Goal: Complete application form

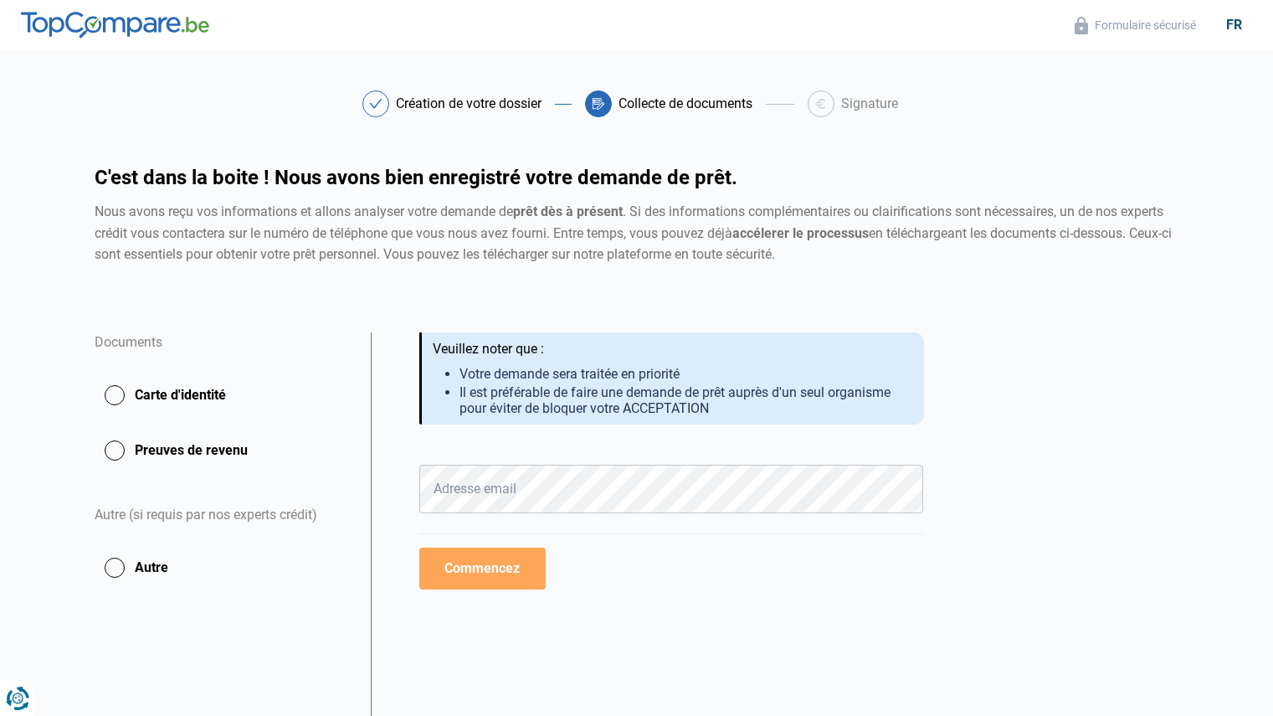
click at [123, 394] on button "Carte d'identité" at bounding box center [223, 395] width 256 height 42
click at [167, 392] on button "Carte d'identité" at bounding box center [223, 395] width 256 height 42
click at [113, 394] on button "Carte d'identité" at bounding box center [223, 395] width 256 height 42
click at [499, 566] on button "Commencez" at bounding box center [482, 569] width 126 height 42
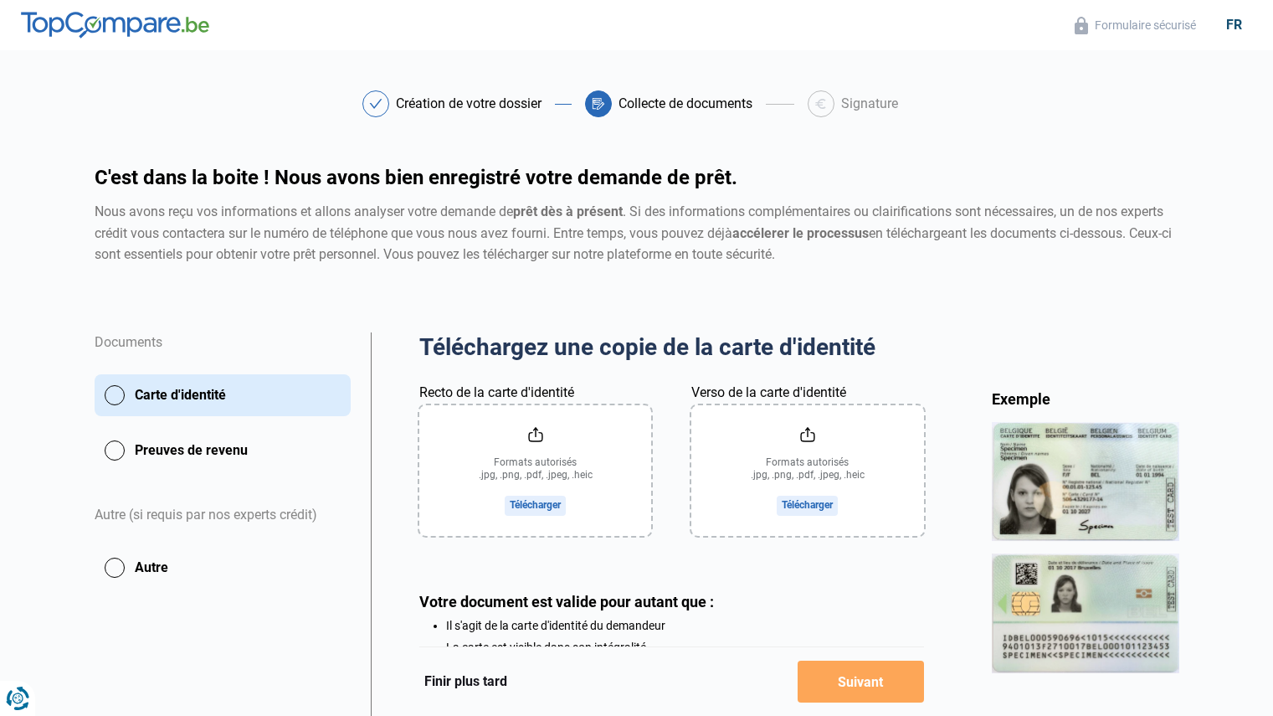
click at [543, 502] on input "Recto de la carte d'identité" at bounding box center [535, 470] width 232 height 131
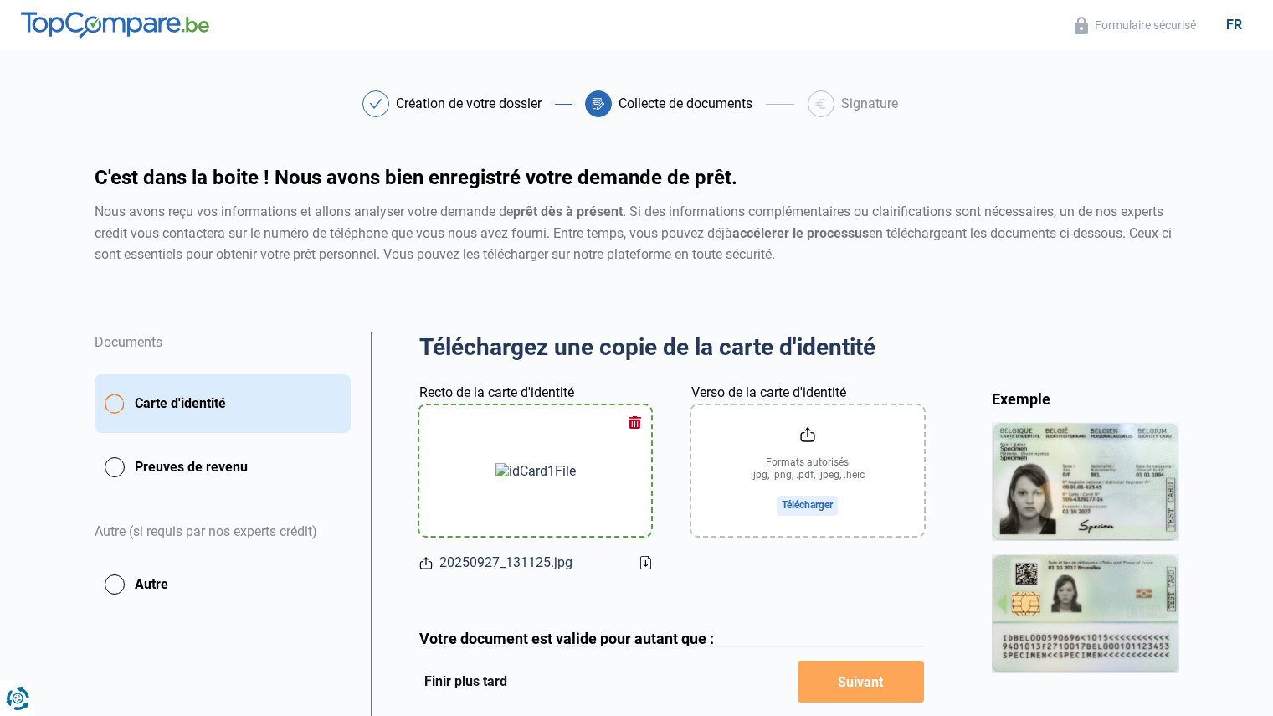
click at [801, 503] on input "Verso de la carte d'identité" at bounding box center [808, 470] width 232 height 131
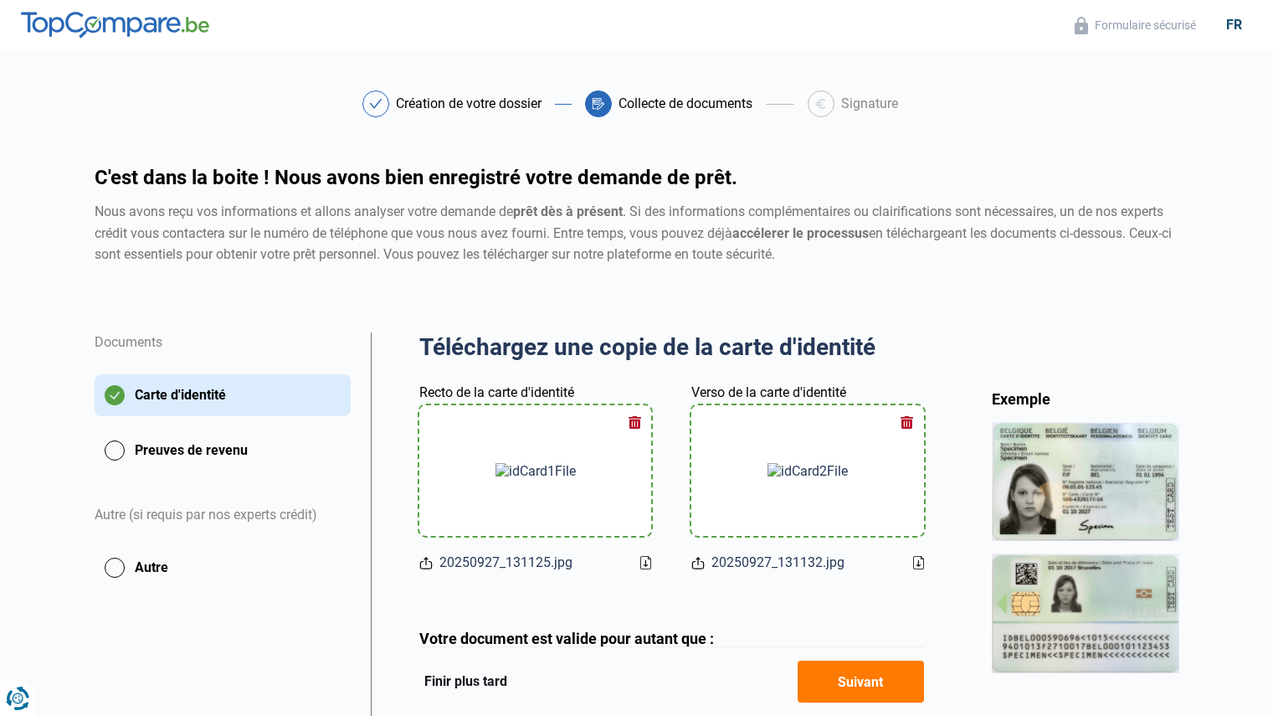
click at [147, 447] on button "Preuves de revenu" at bounding box center [223, 451] width 256 height 42
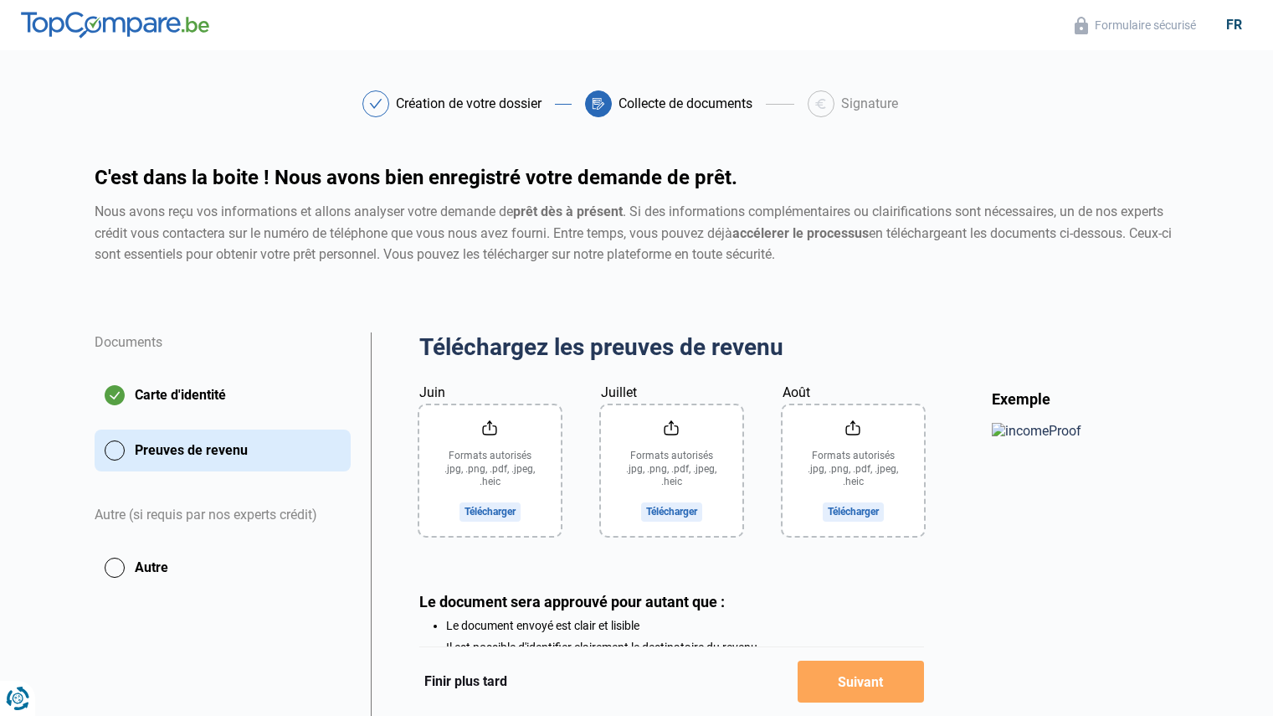
click at [488, 507] on input "Juin" at bounding box center [489, 470] width 141 height 131
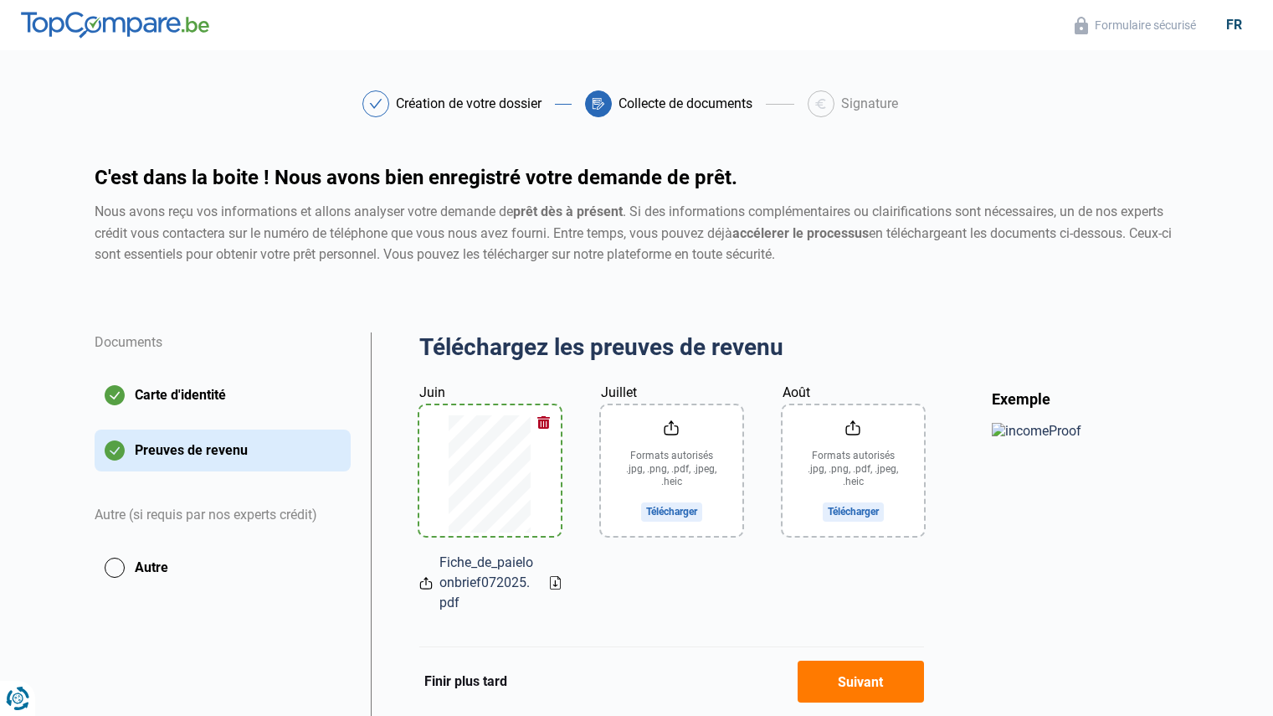
click at [674, 506] on input "Juillet" at bounding box center [671, 470] width 141 height 131
click at [857, 509] on input "Août" at bounding box center [853, 470] width 141 height 131
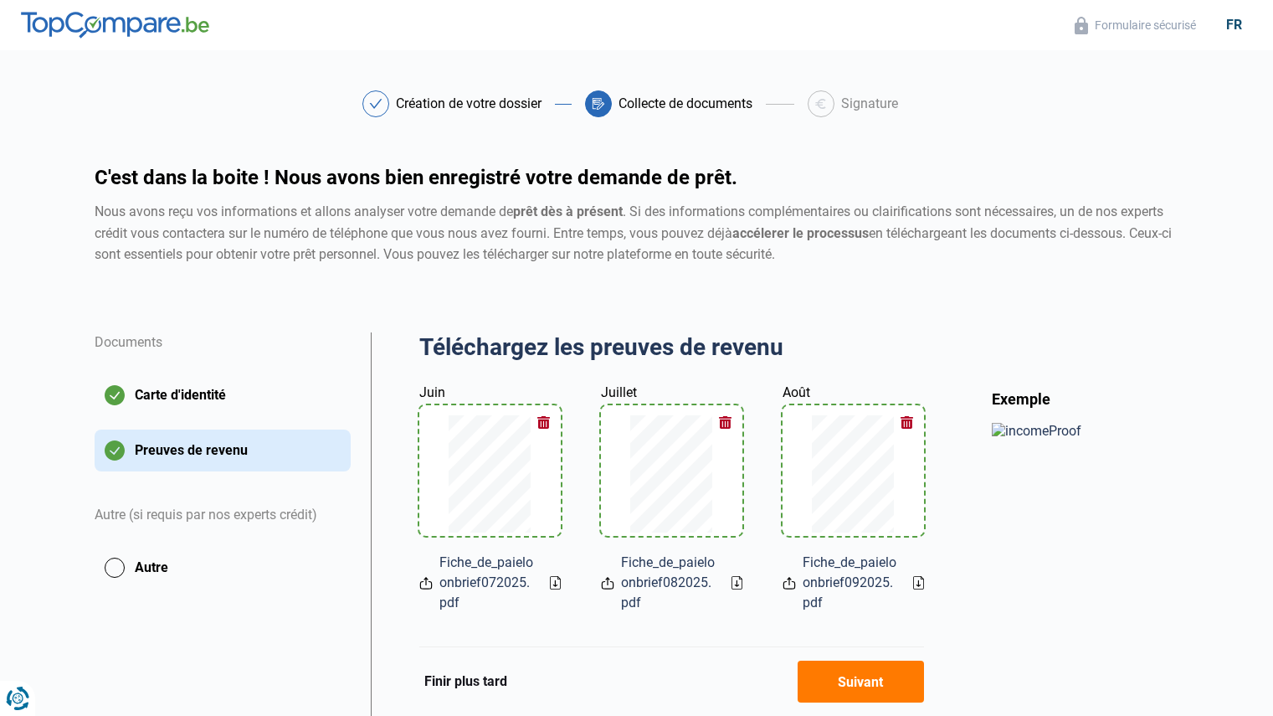
click at [836, 671] on button "Suivant" at bounding box center [861, 682] width 126 height 42
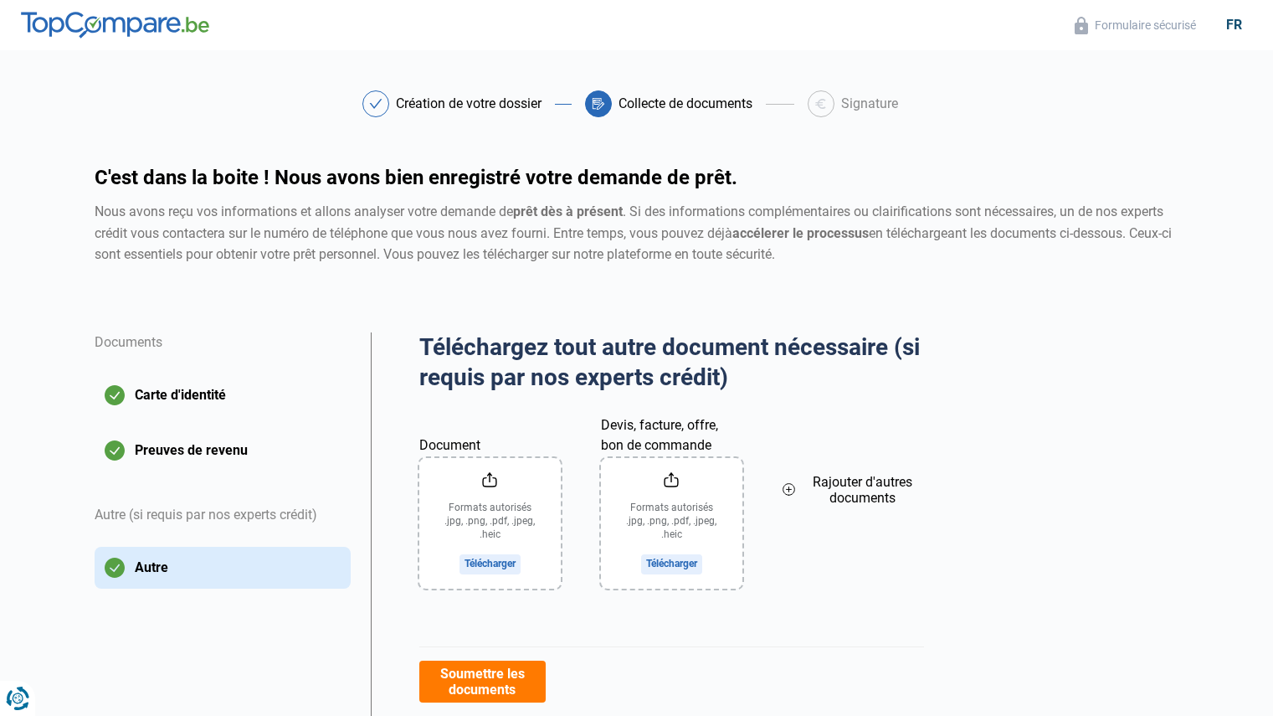
click at [489, 560] on input "Document" at bounding box center [489, 523] width 141 height 131
click at [791, 485] on icon at bounding box center [789, 490] width 13 height 18
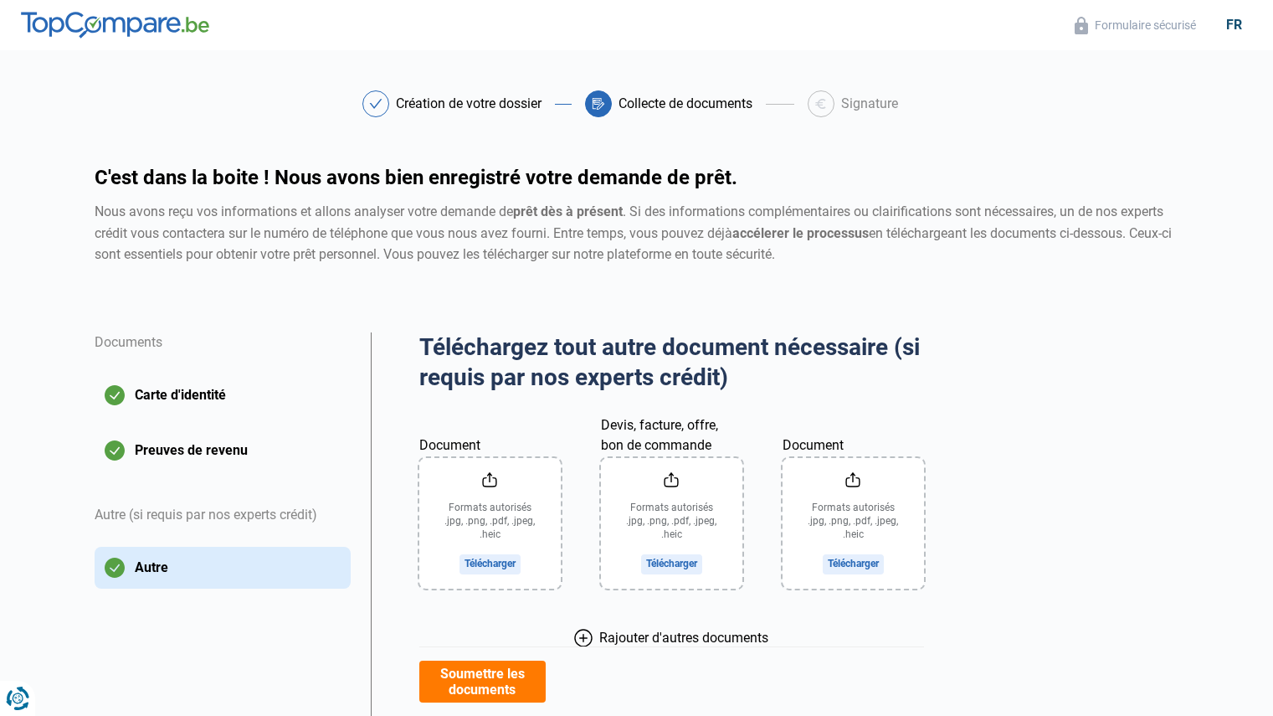
scroll to position [212, 0]
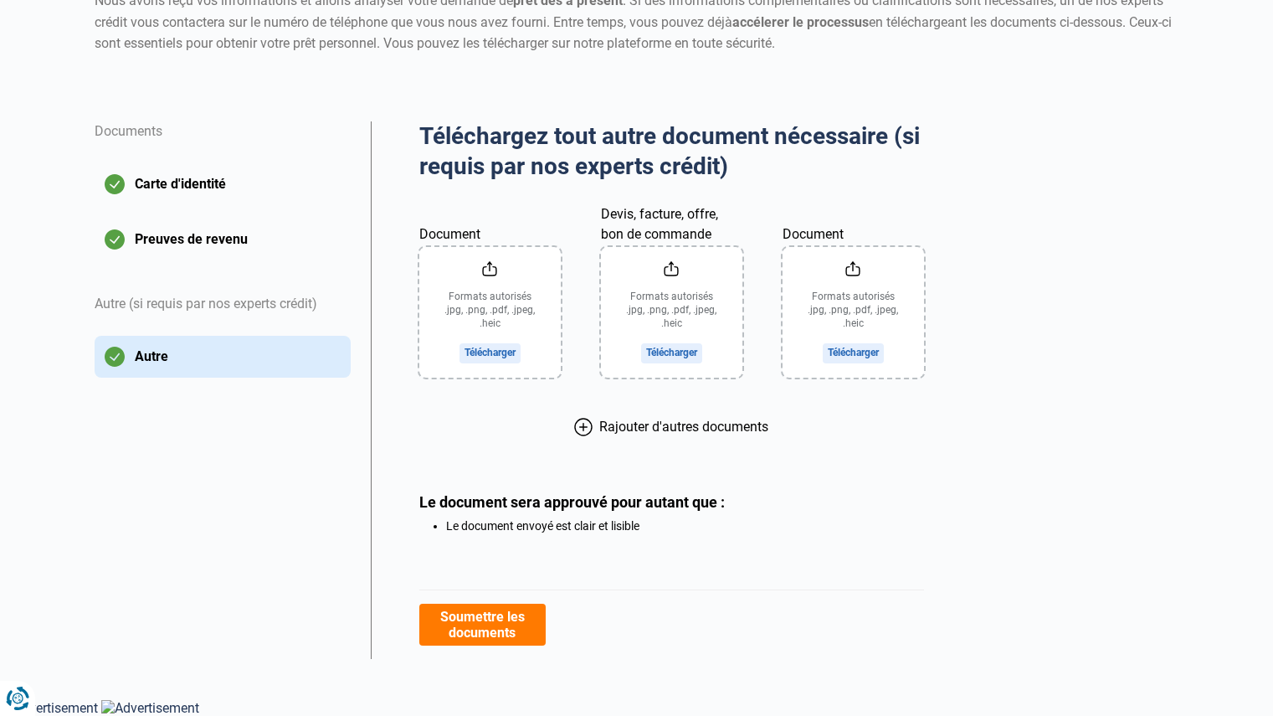
click at [582, 427] on icon at bounding box center [584, 427] width 8 height 0
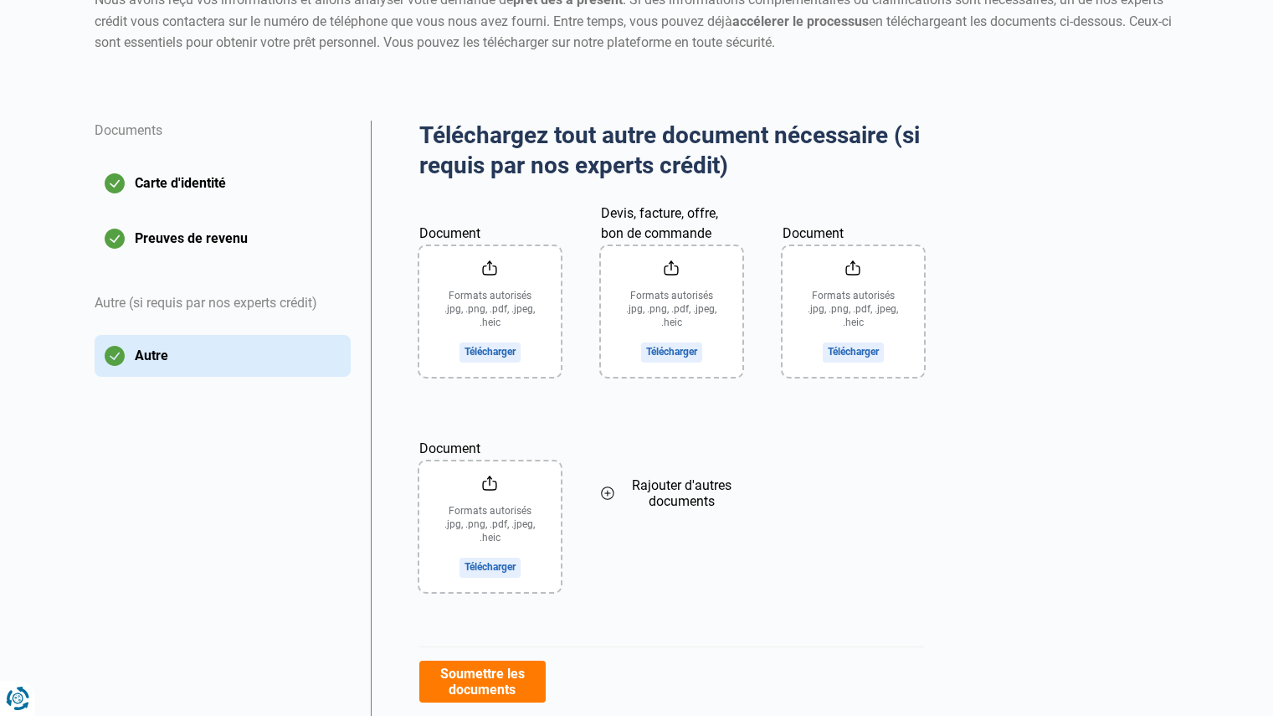
click at [610, 495] on icon at bounding box center [607, 493] width 13 height 18
click at [785, 500] on icon at bounding box center [789, 493] width 13 height 18
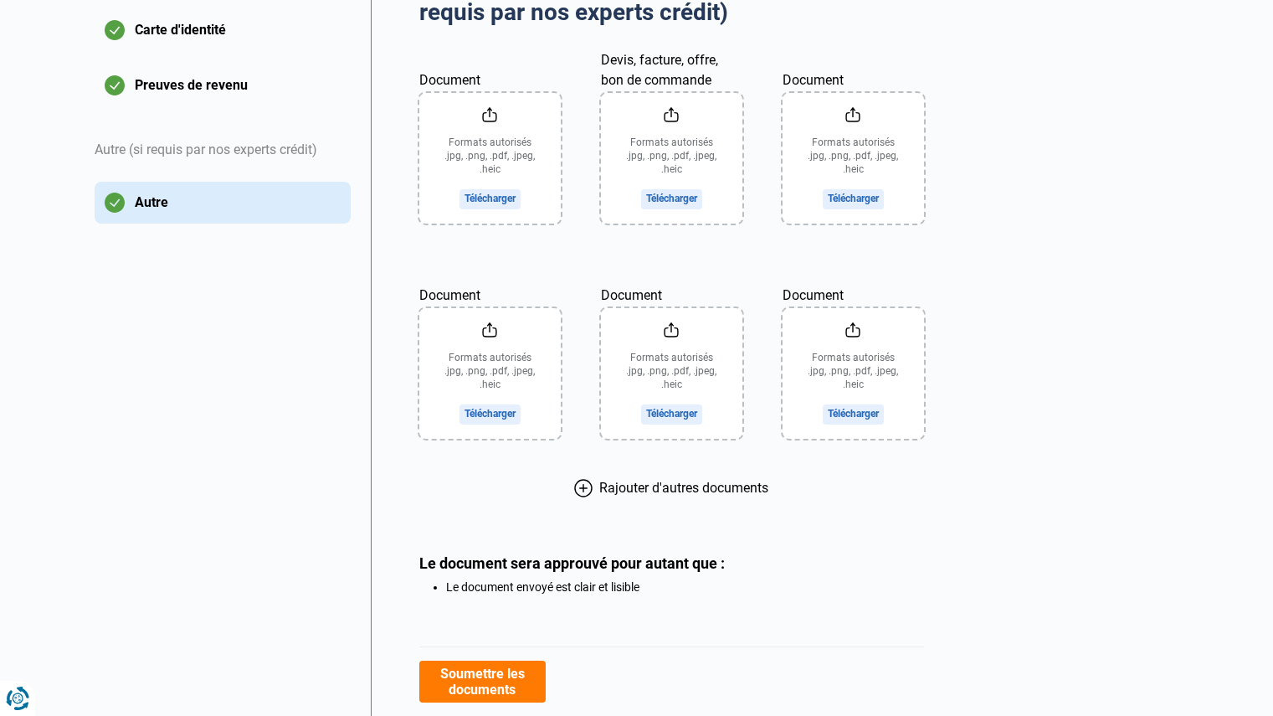
scroll to position [368, 0]
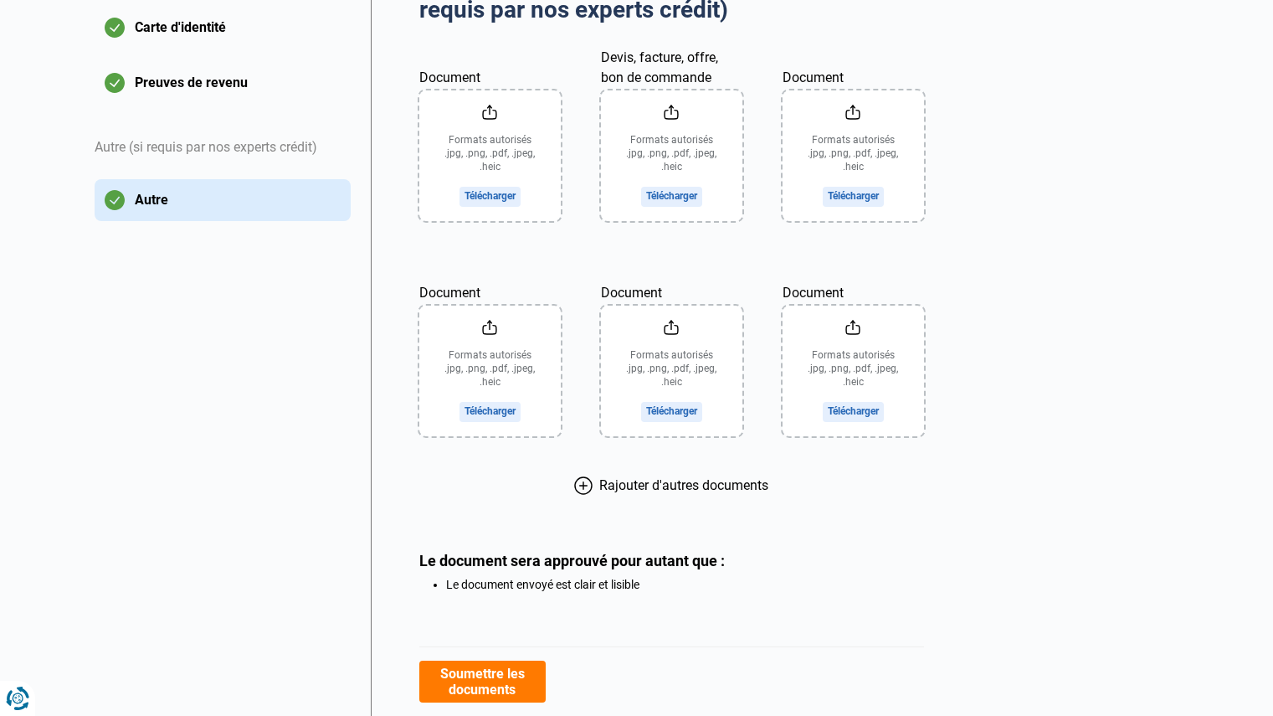
click at [588, 491] on icon at bounding box center [583, 485] width 18 height 18
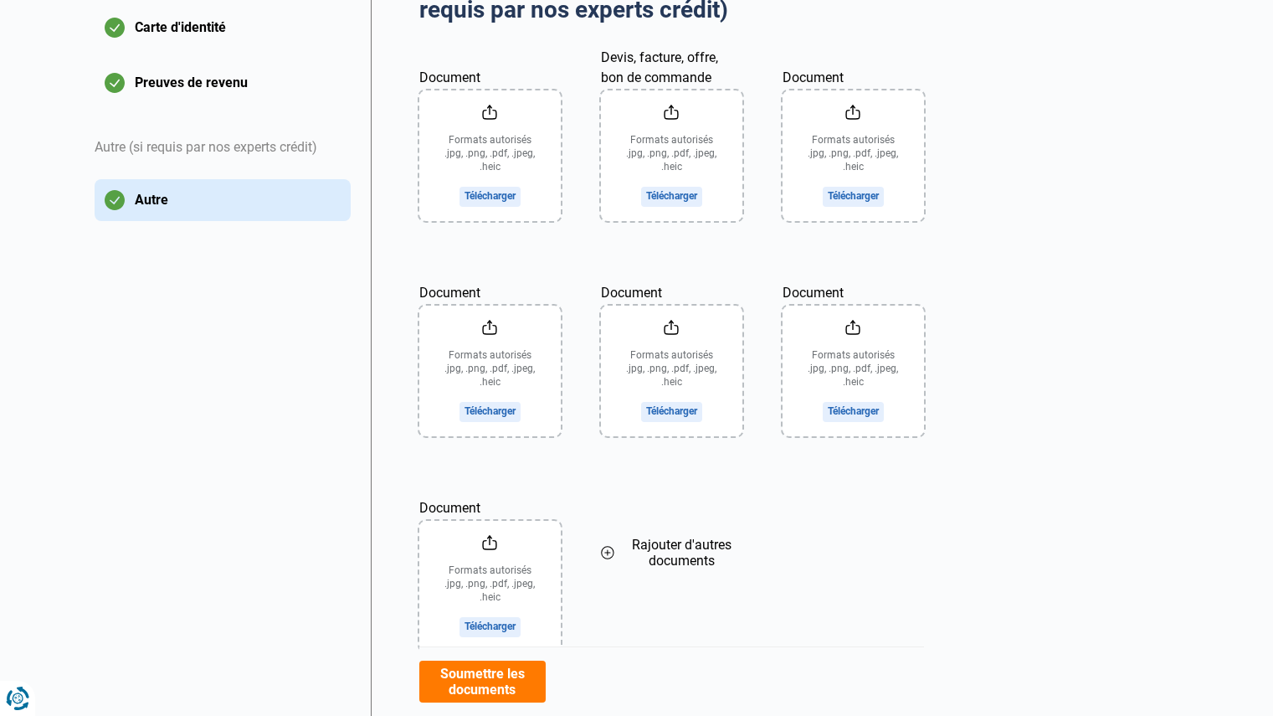
click at [602, 550] on icon at bounding box center [608, 553] width 12 height 12
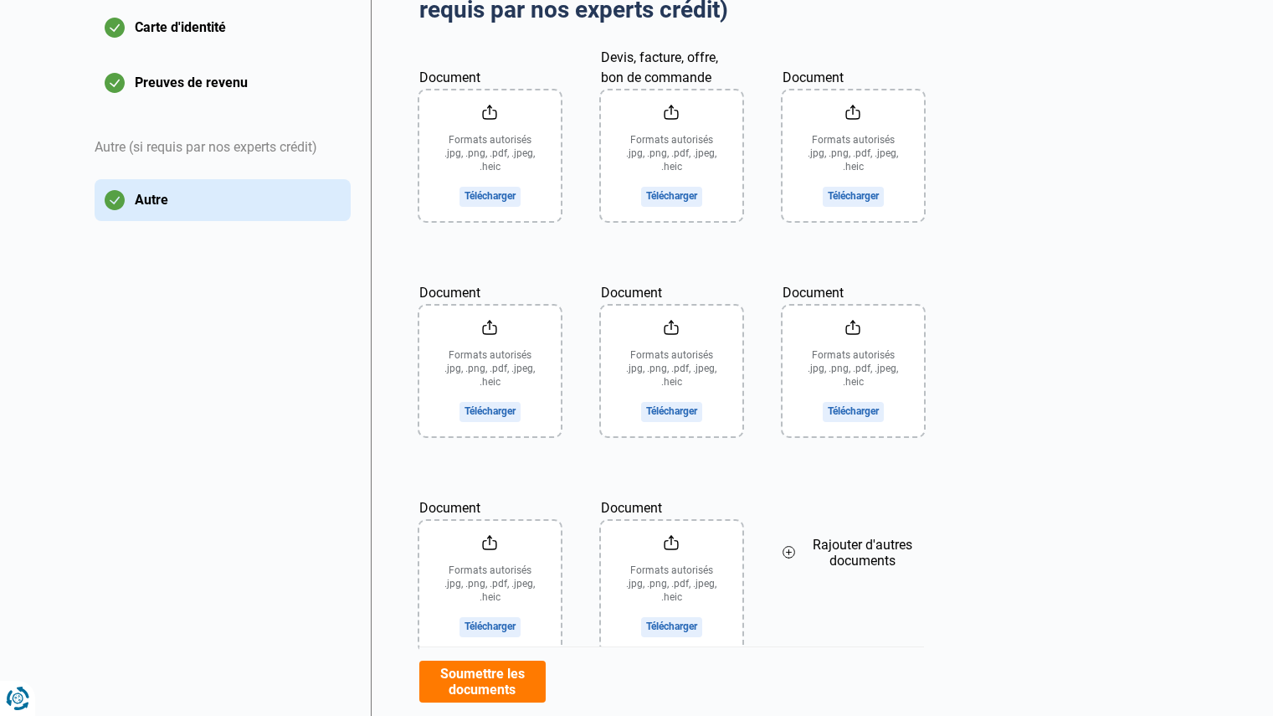
click at [787, 553] on icon at bounding box center [789, 552] width 13 height 18
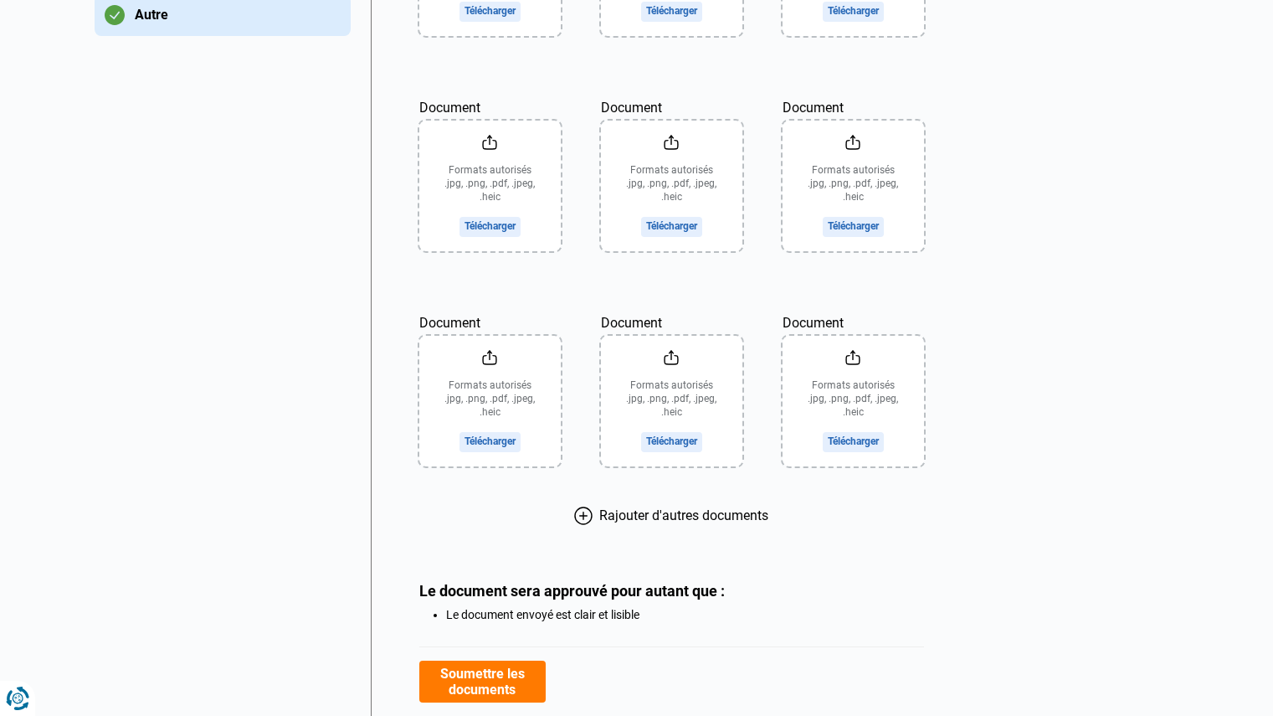
scroll to position [553, 0]
click at [578, 521] on icon at bounding box center [583, 515] width 17 height 17
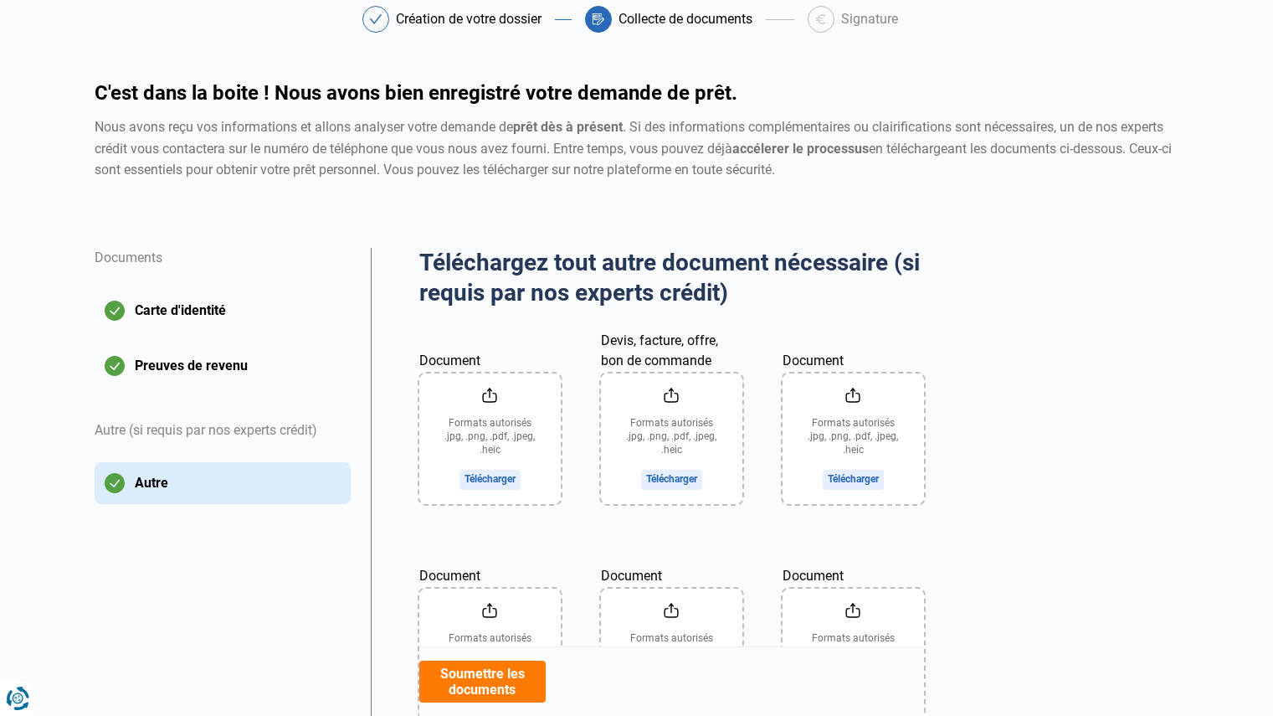
scroll to position [0, 0]
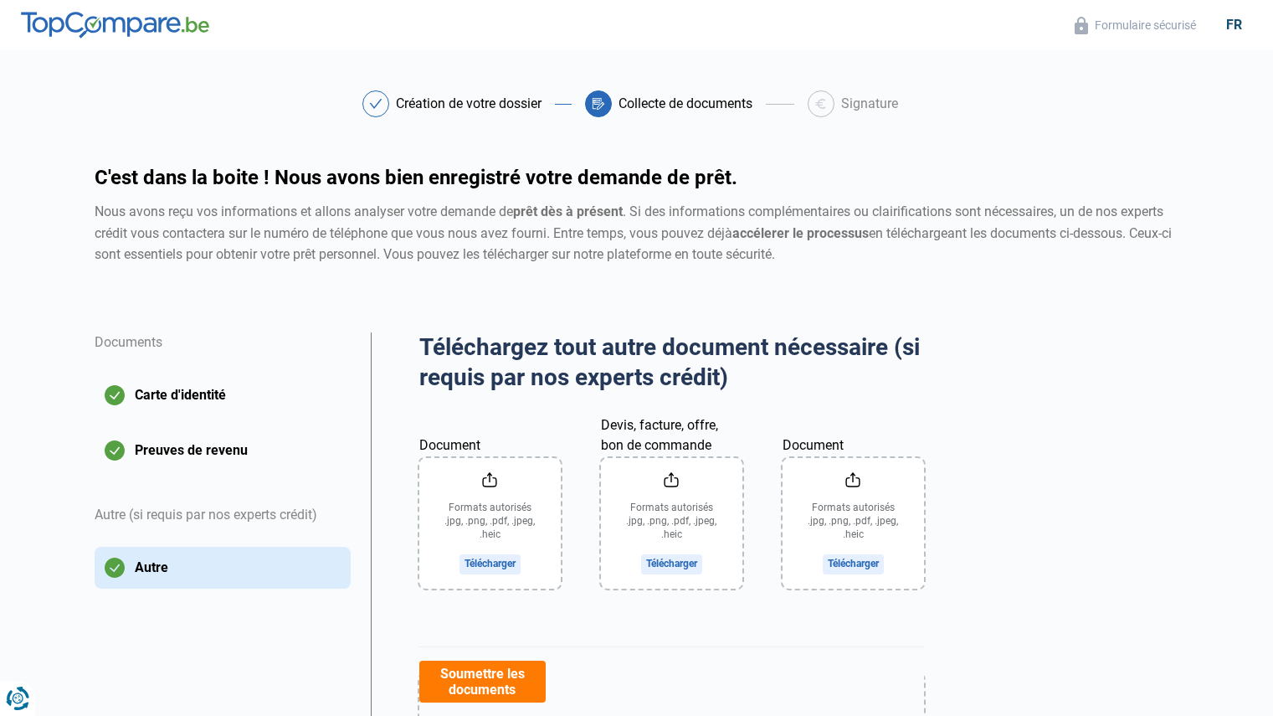
click at [471, 558] on input "Document" at bounding box center [489, 523] width 141 height 131
click at [666, 563] on input "Devis, facture, offre, bon de commande" at bounding box center [671, 523] width 141 height 131
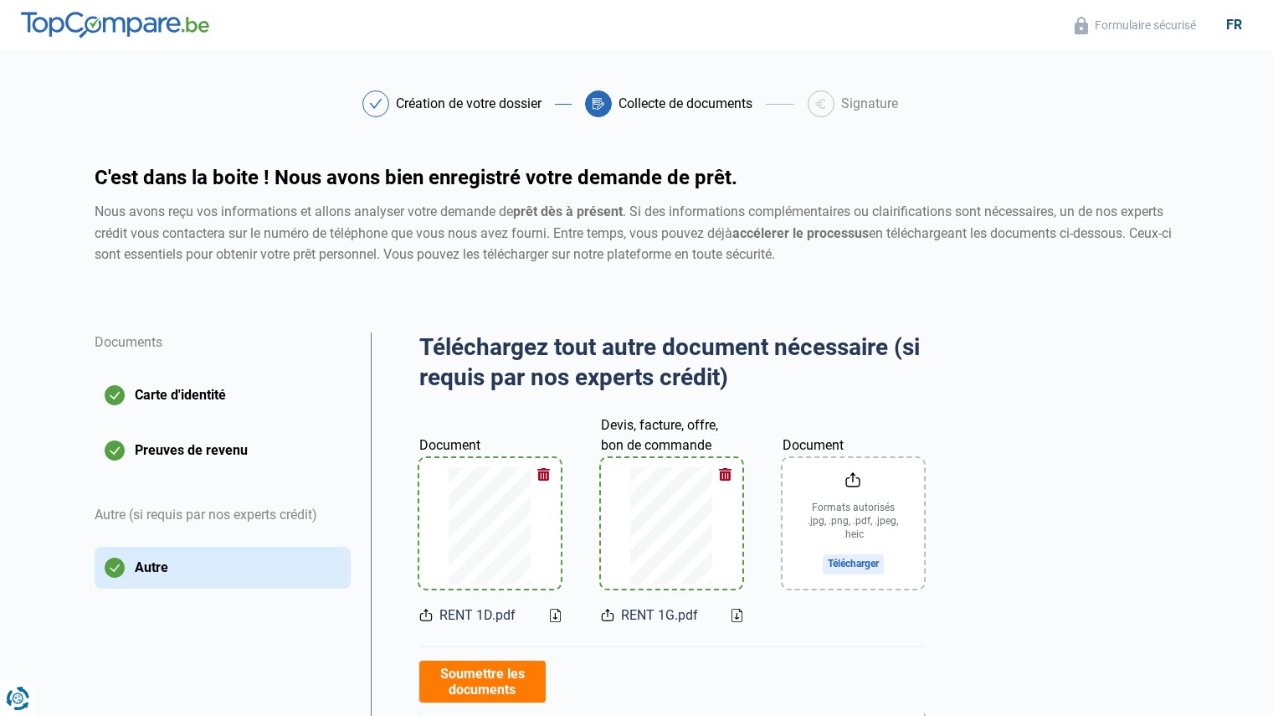
click at [840, 560] on input "Document" at bounding box center [853, 523] width 141 height 131
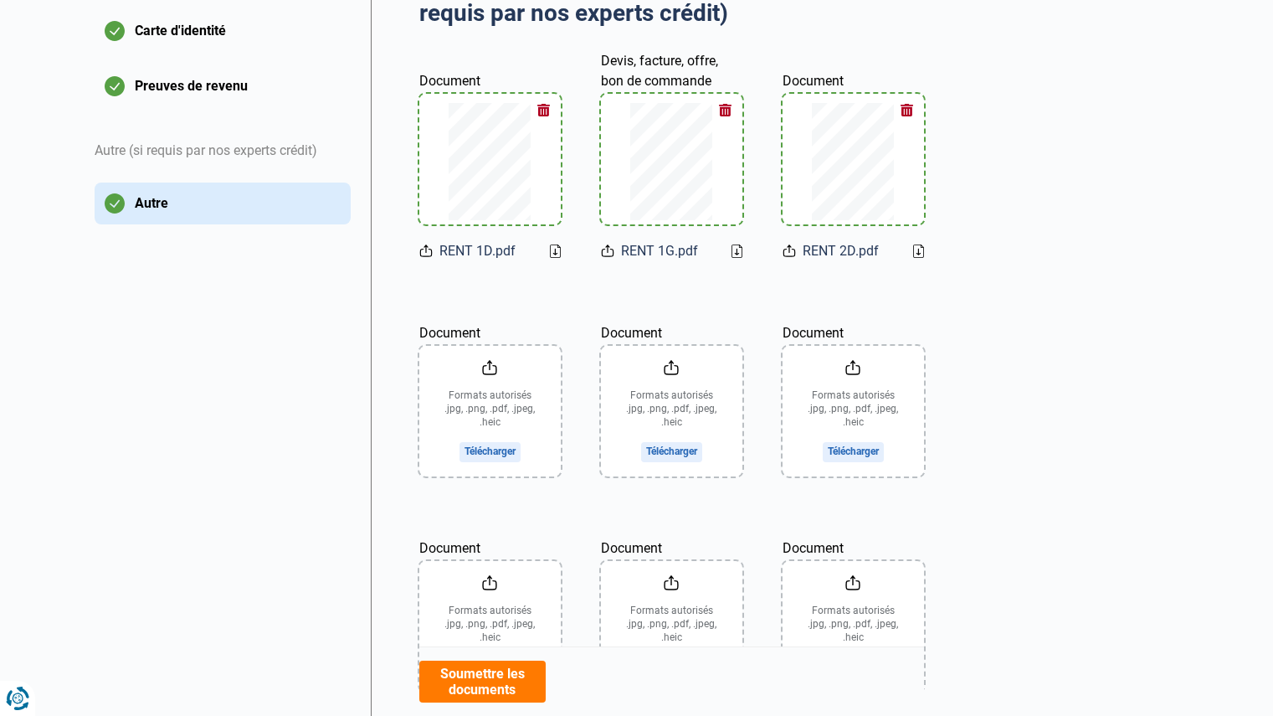
scroll to position [368, 0]
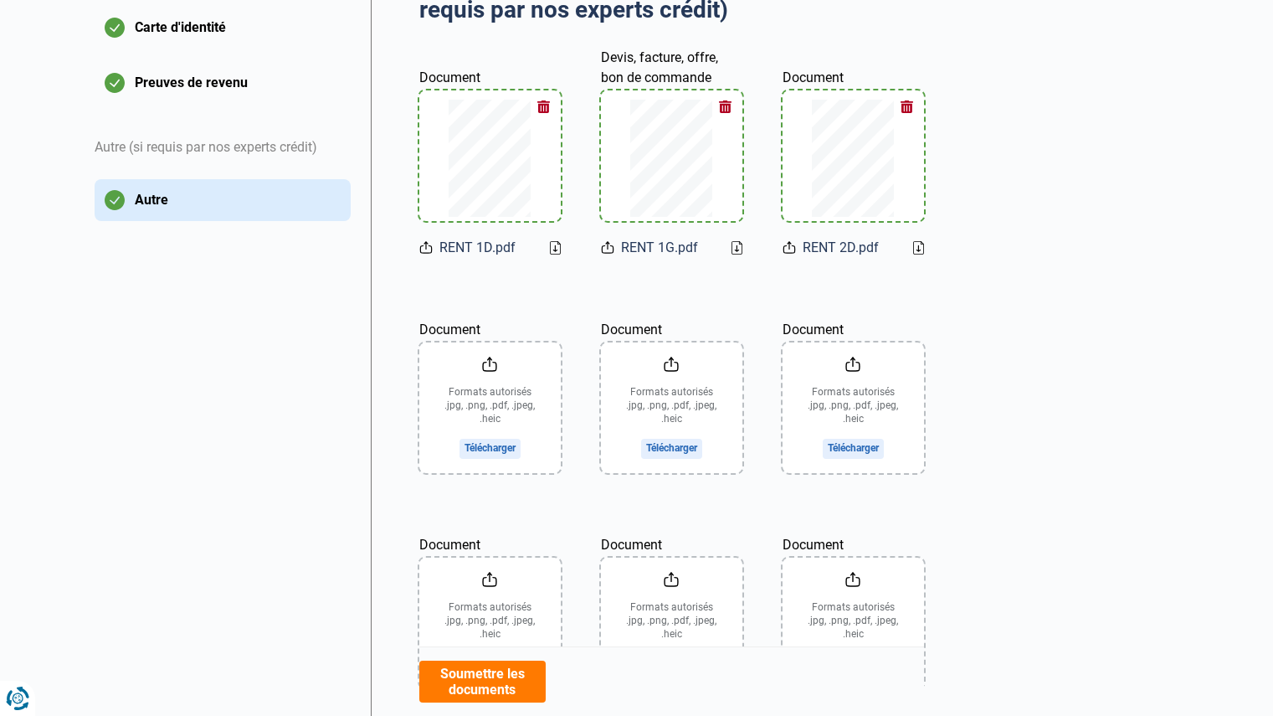
click at [493, 441] on input "Document" at bounding box center [489, 407] width 141 height 131
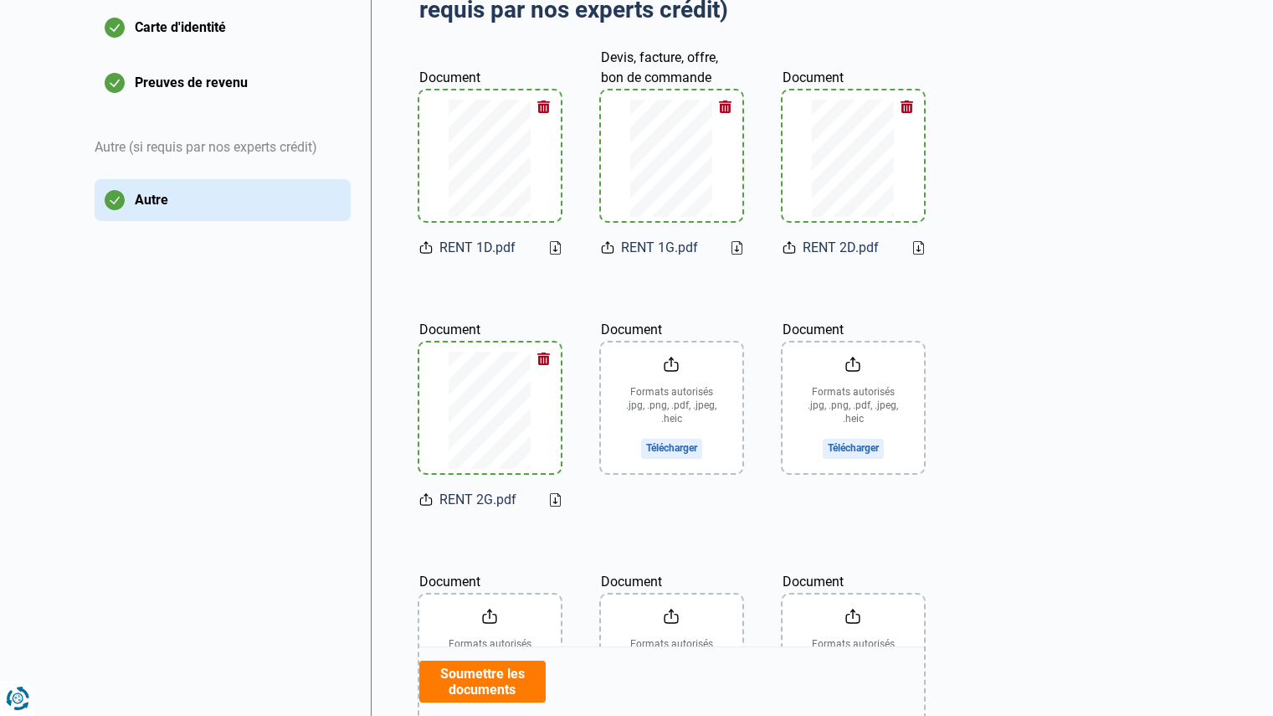
click at [682, 450] on input "Document" at bounding box center [671, 407] width 141 height 131
click at [859, 448] on input "Document" at bounding box center [853, 407] width 141 height 131
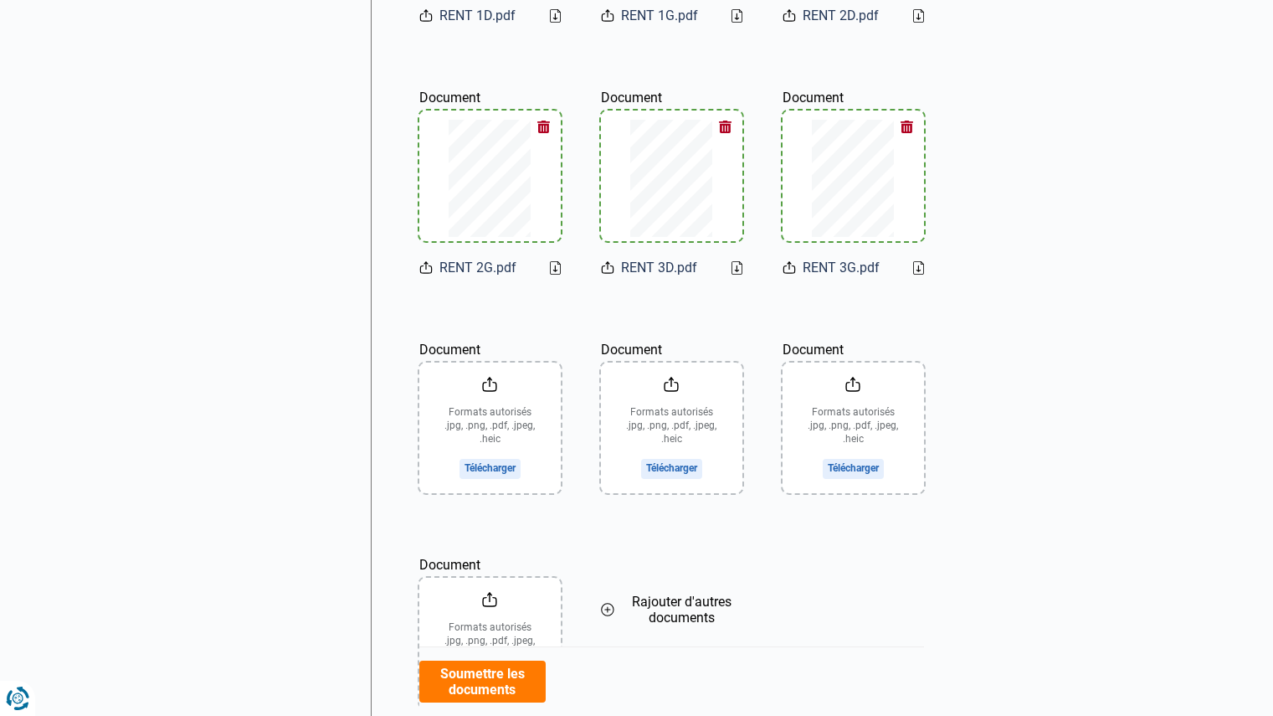
scroll to position [603, 0]
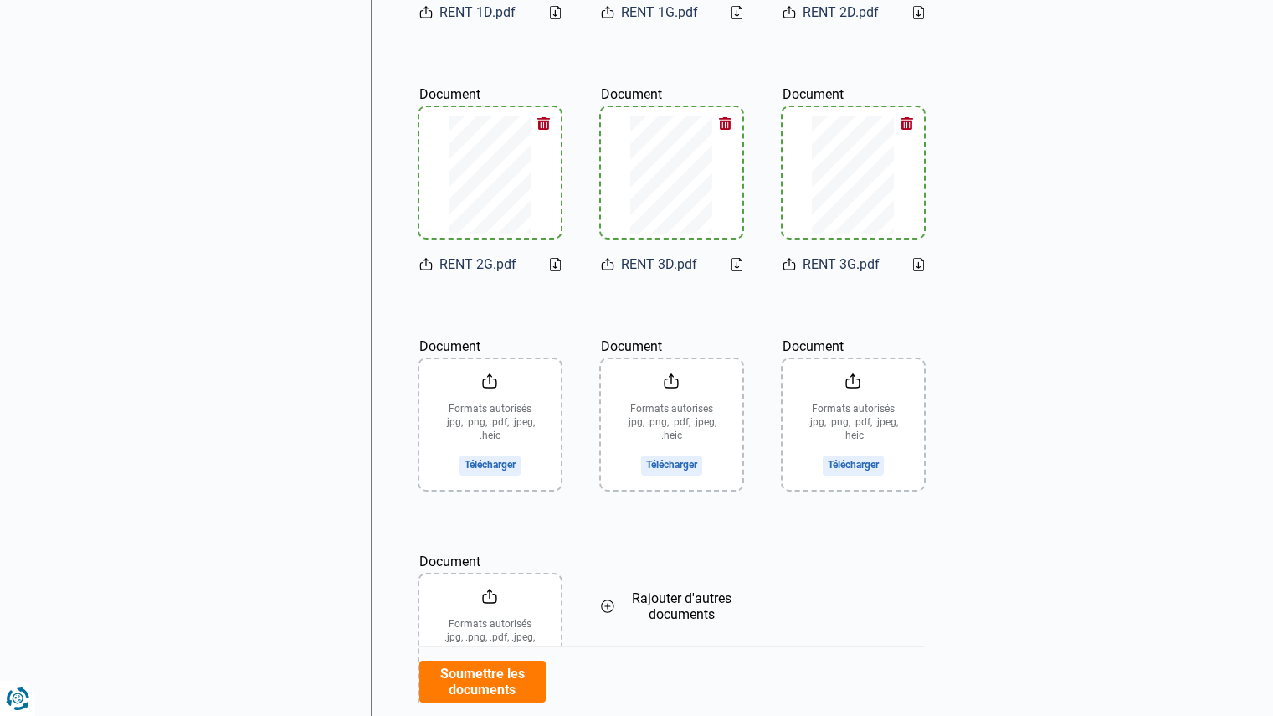
click at [482, 465] on input "Document" at bounding box center [489, 424] width 141 height 131
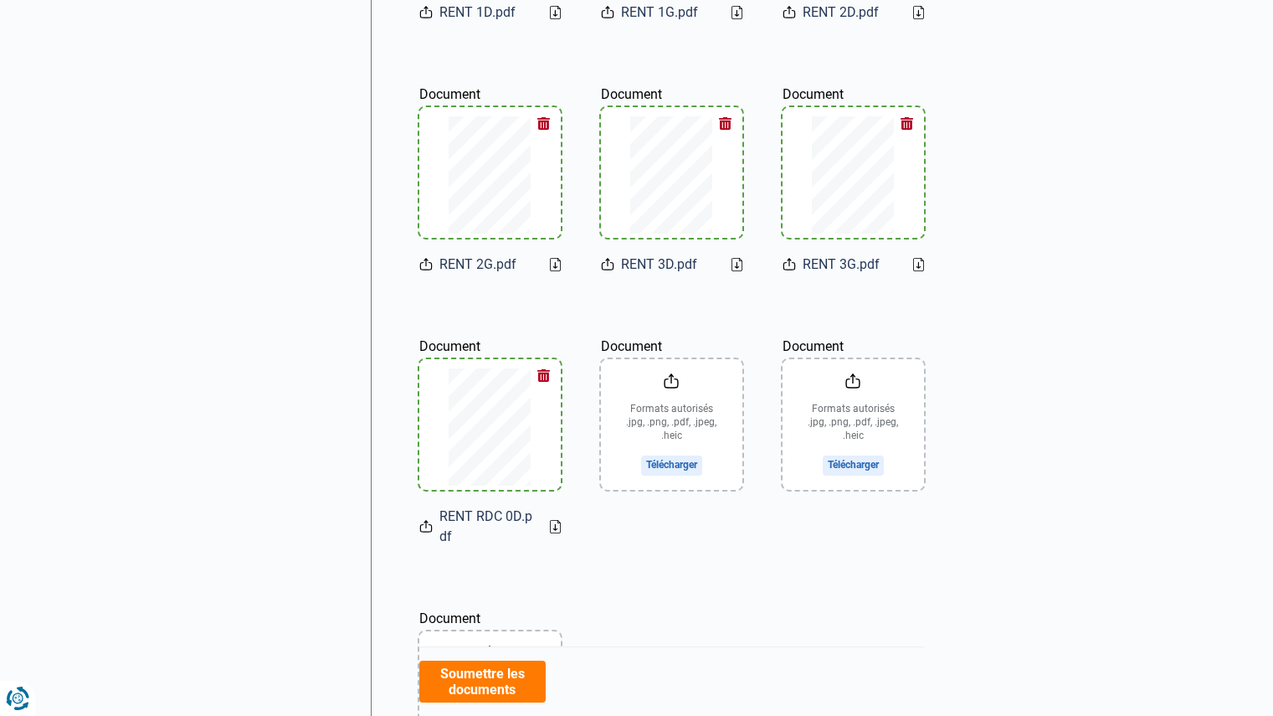
click at [676, 466] on input "Document" at bounding box center [671, 424] width 141 height 131
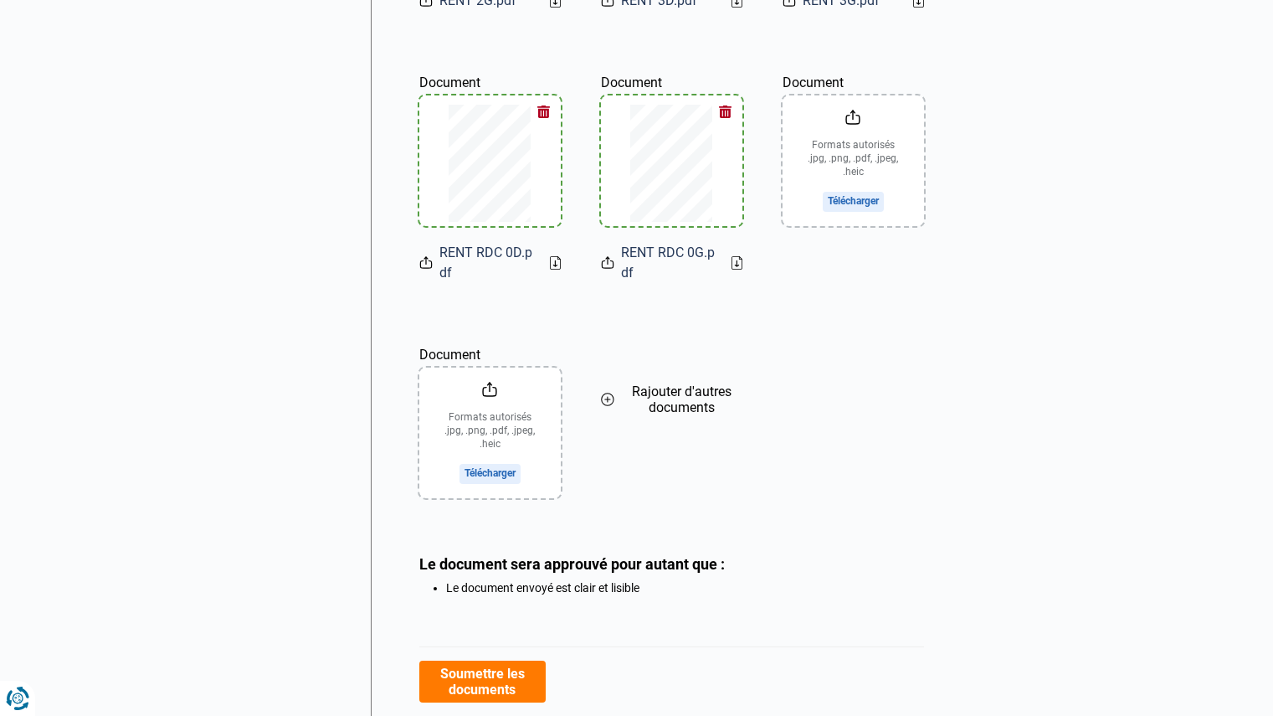
scroll to position [869, 0]
click at [472, 676] on button "Soumettre les documents" at bounding box center [482, 682] width 126 height 42
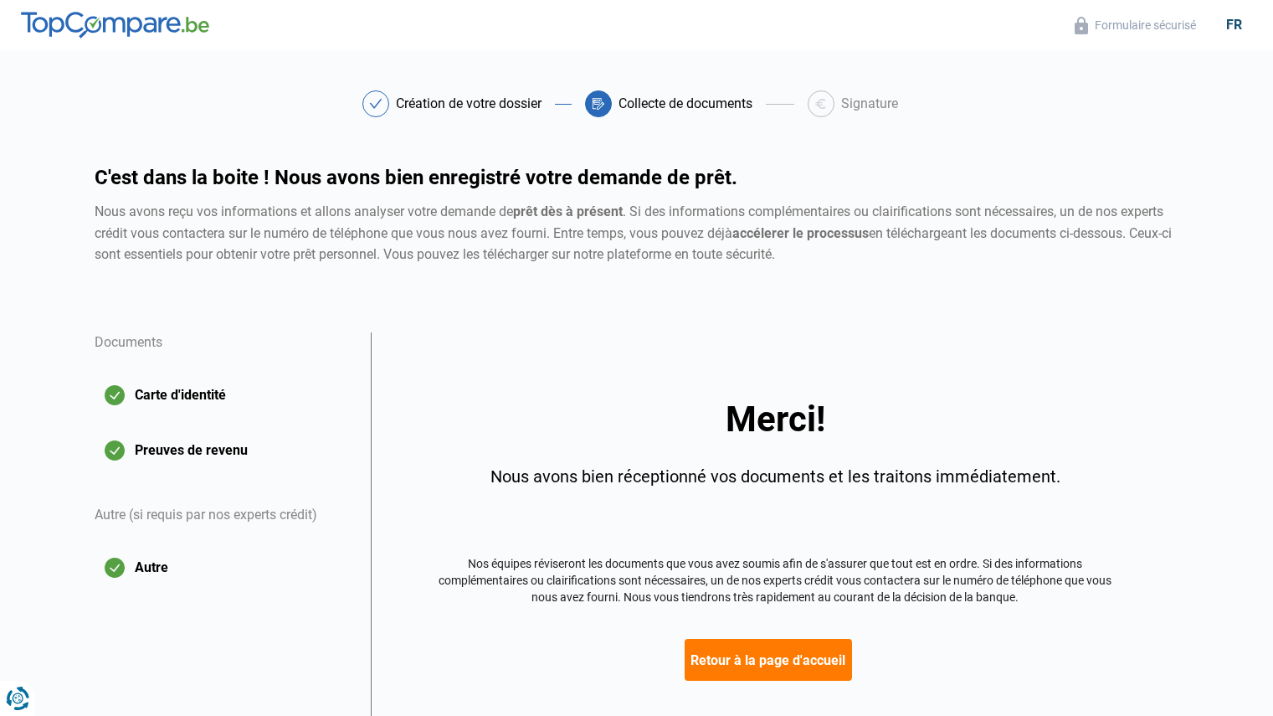
click at [710, 657] on button "Retour à la page d'accueil" at bounding box center [768, 660] width 167 height 42
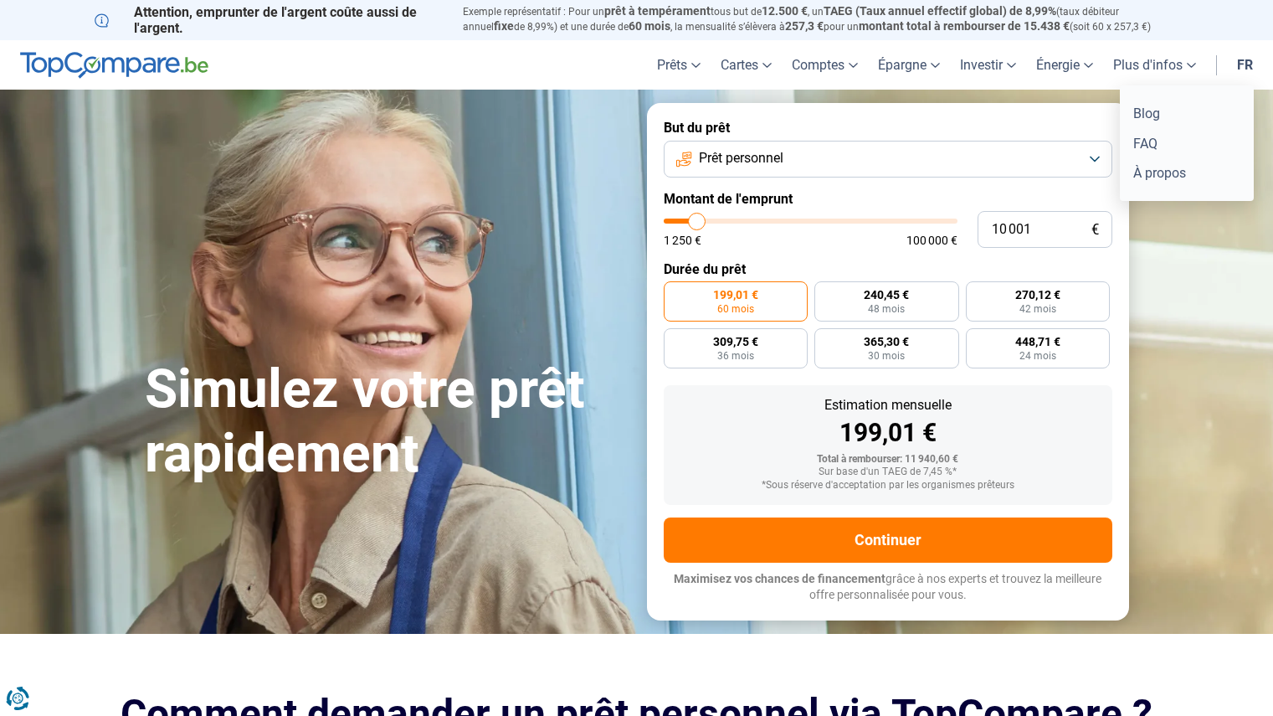
click at [1167, 64] on link "Plus d'infos" at bounding box center [1154, 64] width 103 height 49
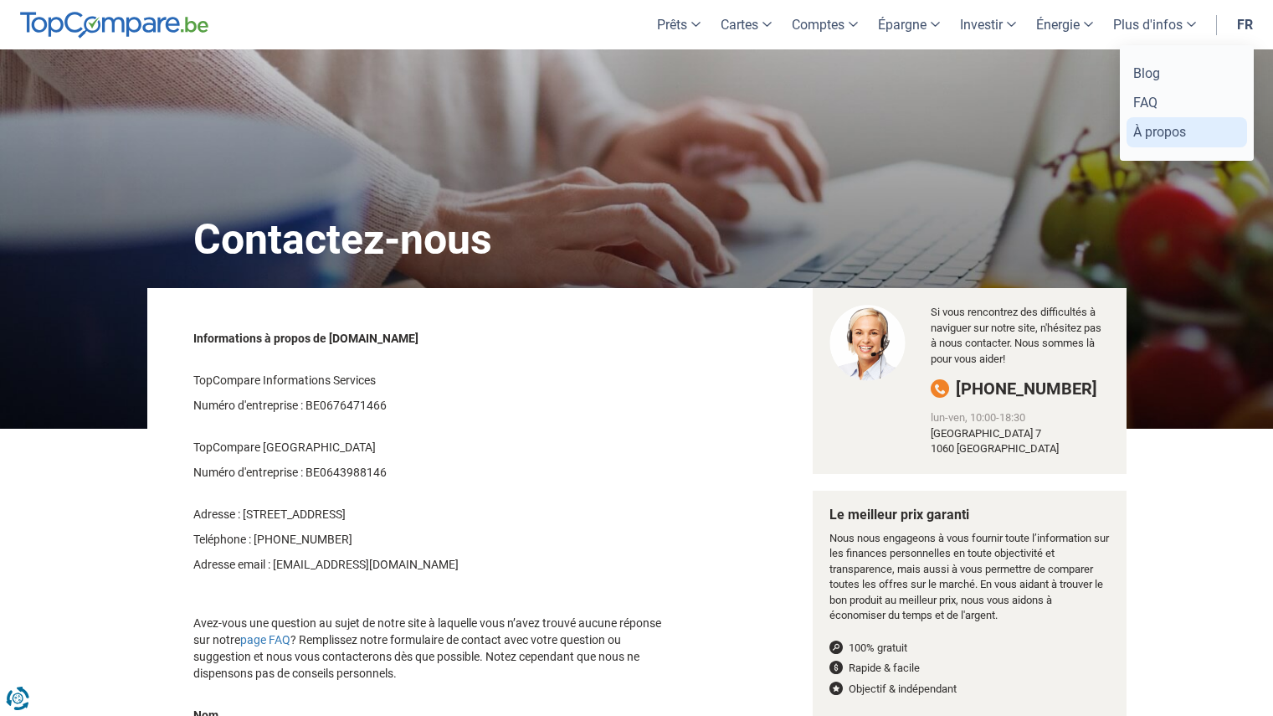
click at [1160, 135] on link "À propos" at bounding box center [1187, 131] width 121 height 29
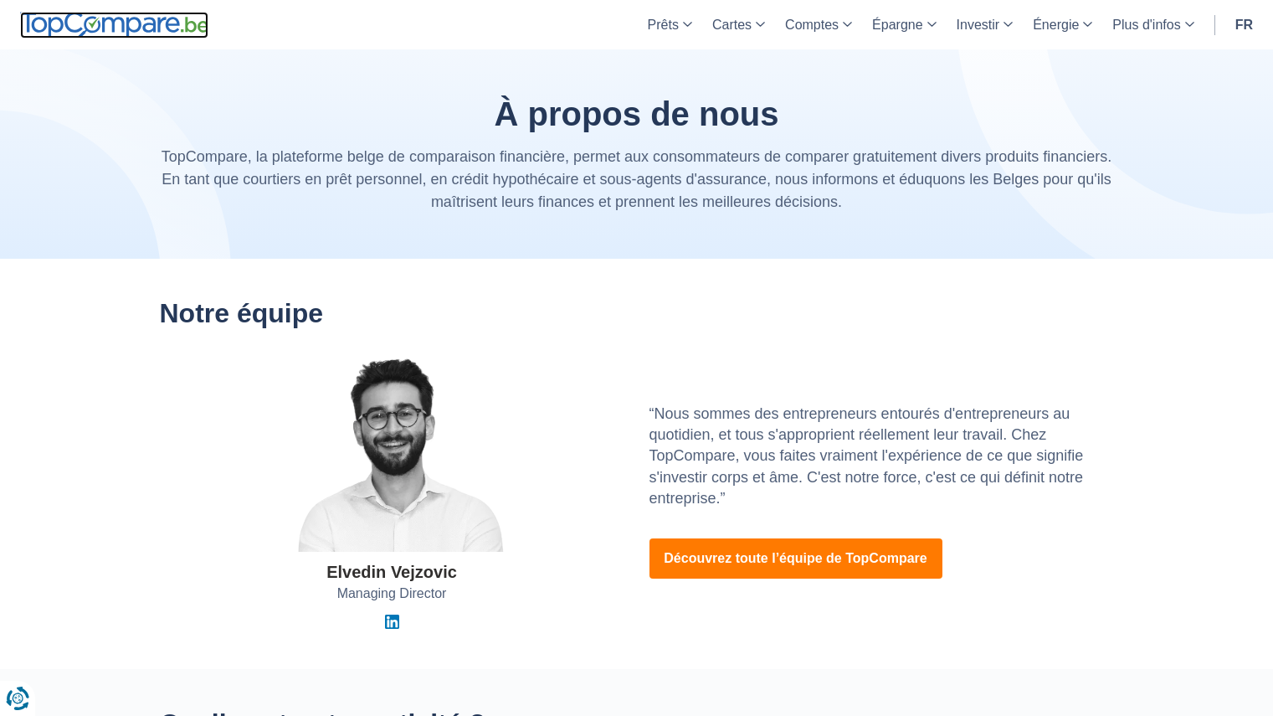
click at [162, 29] on img at bounding box center [114, 25] width 188 height 27
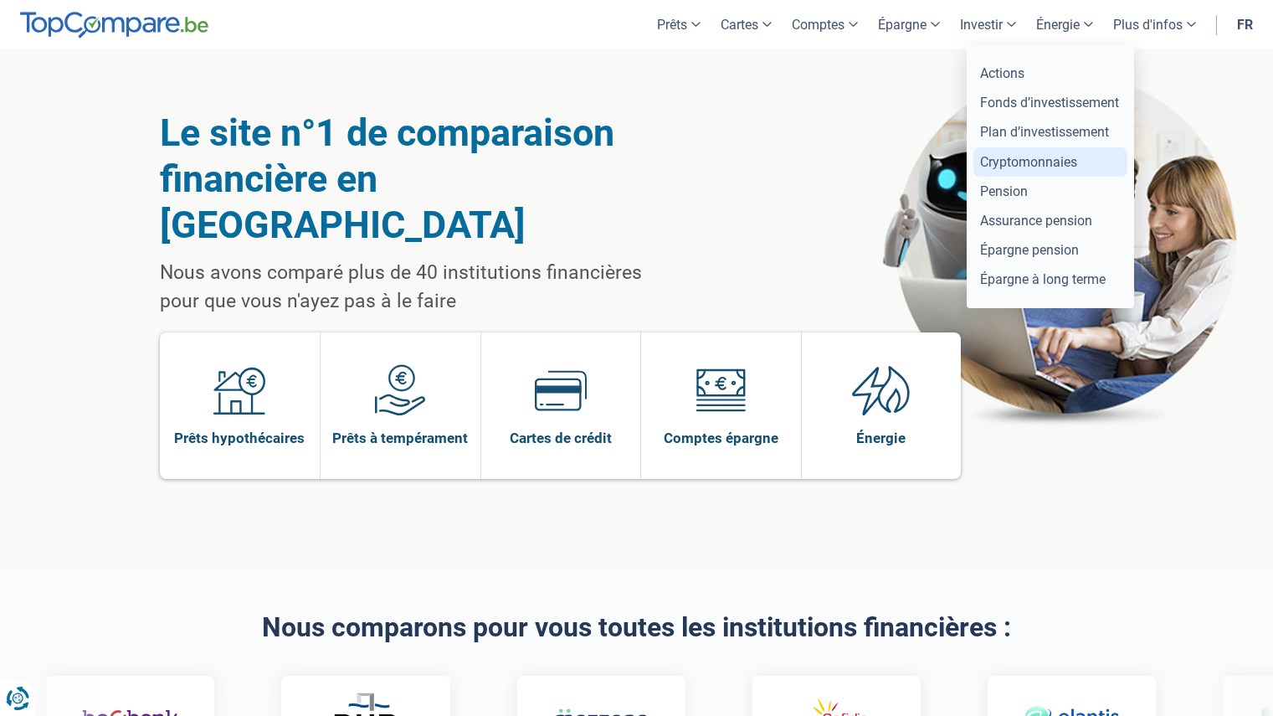
click at [1064, 163] on link "Cryptomonnaies" at bounding box center [1051, 161] width 154 height 29
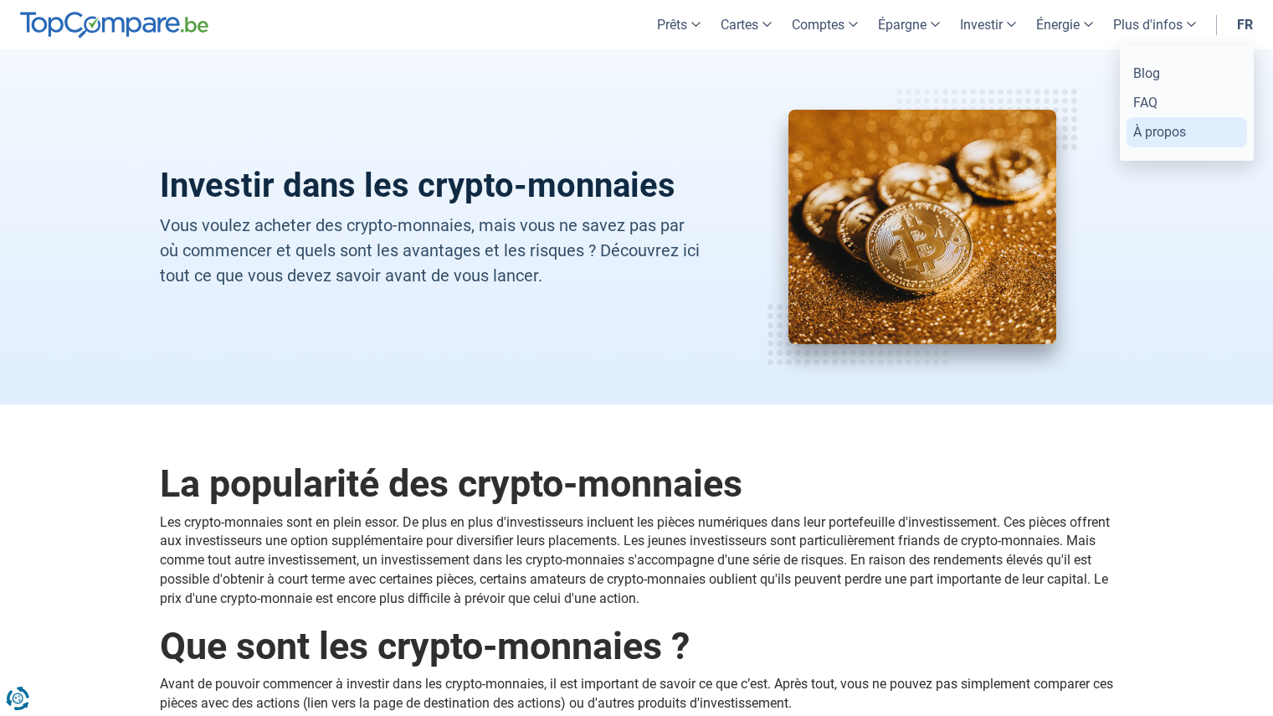
click at [1161, 126] on link "À propos" at bounding box center [1187, 131] width 121 height 29
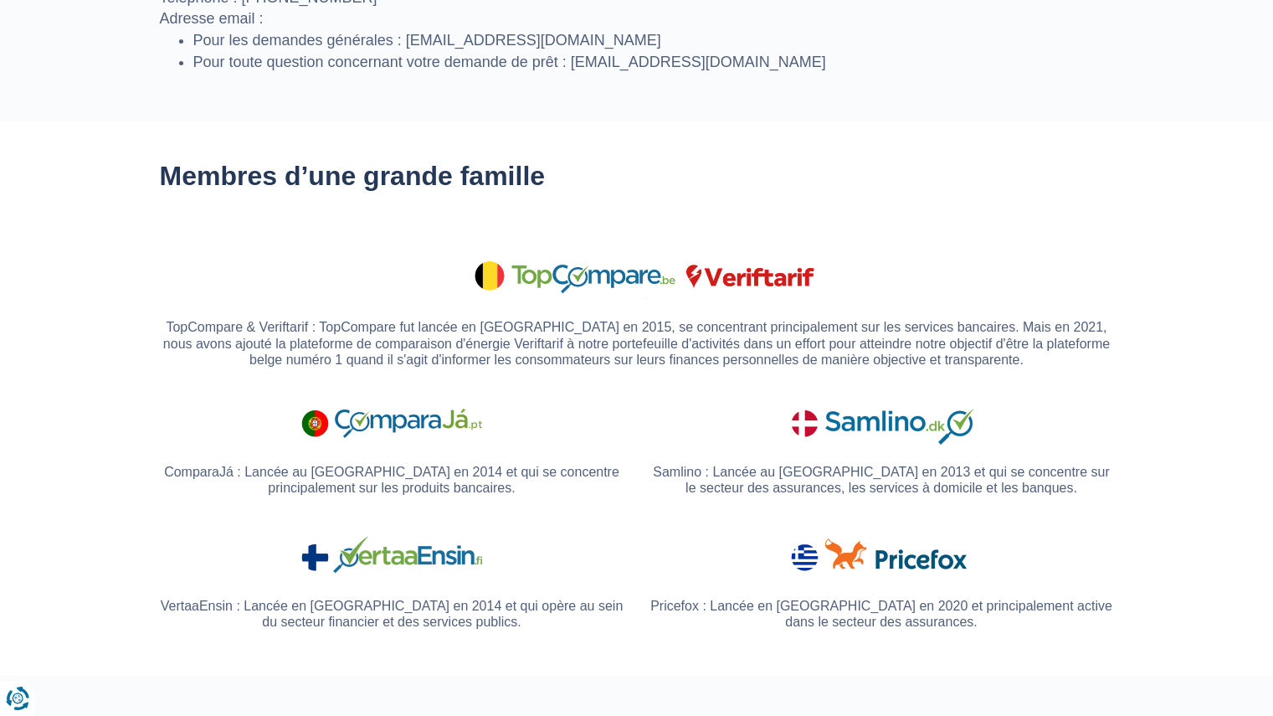
scroll to position [1111, 0]
